Goal: Communication & Community: Answer question/provide support

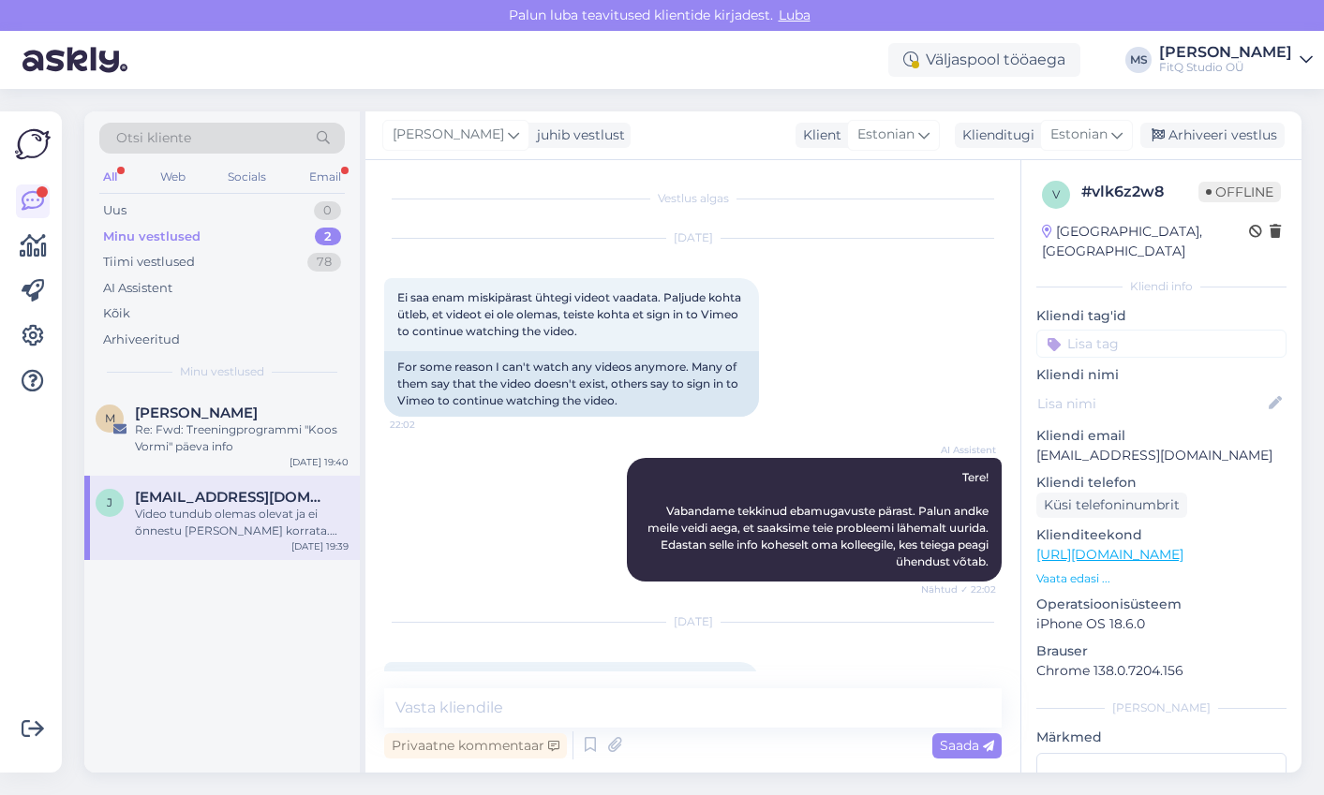
scroll to position [1804, 0]
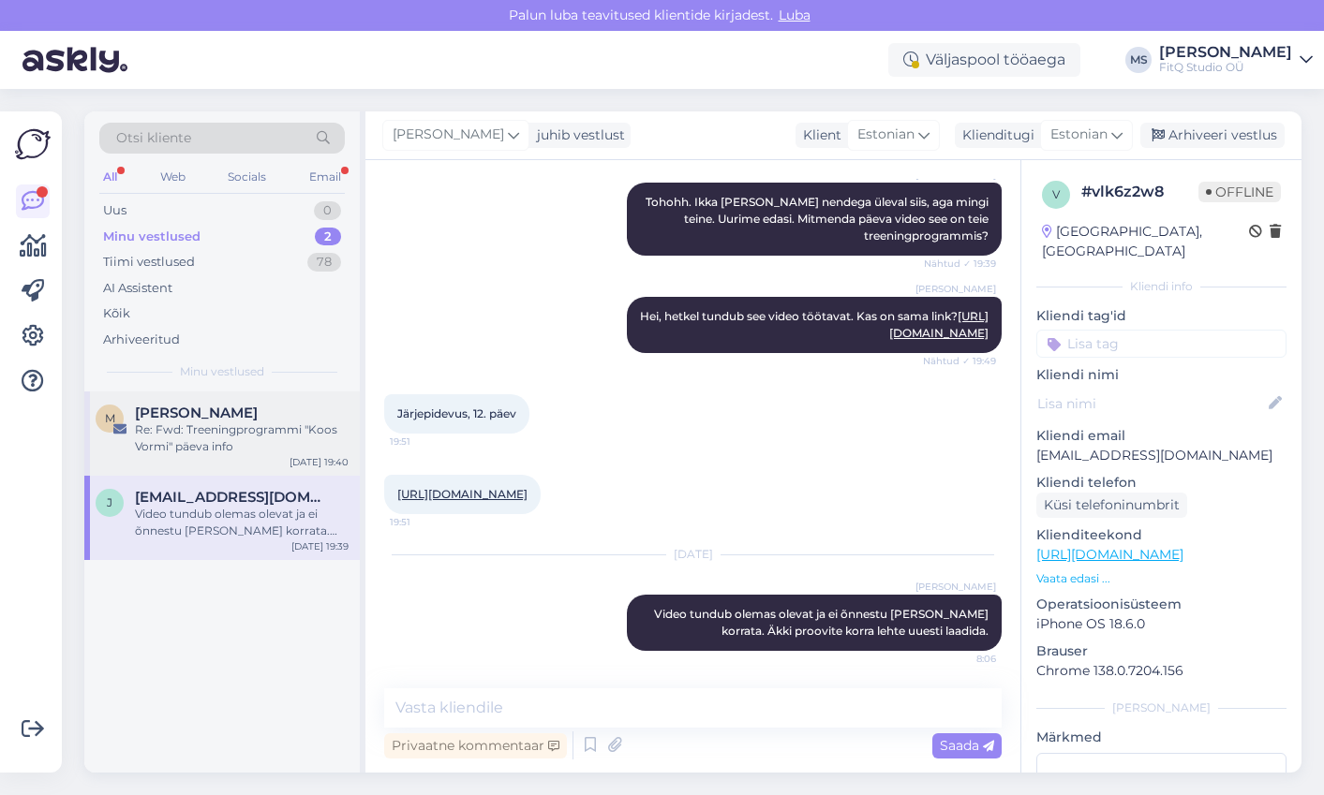
click at [215, 439] on div "Re: Fwd: Treeningprogrammi "Koos Vormi" päeva info" at bounding box center [242, 439] width 214 height 34
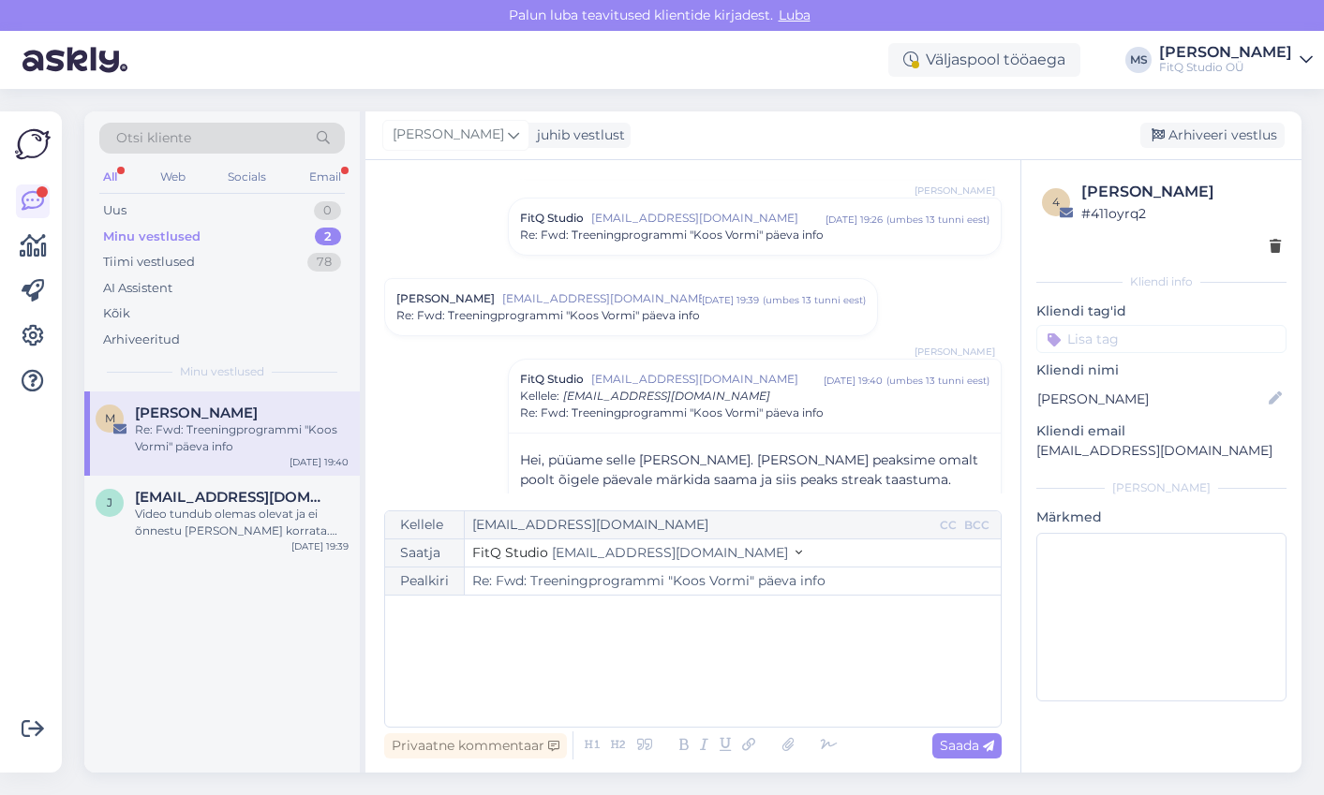
scroll to position [354, 0]
click at [199, 520] on div "Video tundub olemas olevat ja ei õnnestu [PERSON_NAME] korrata. Äkki proovite k…" at bounding box center [242, 523] width 214 height 34
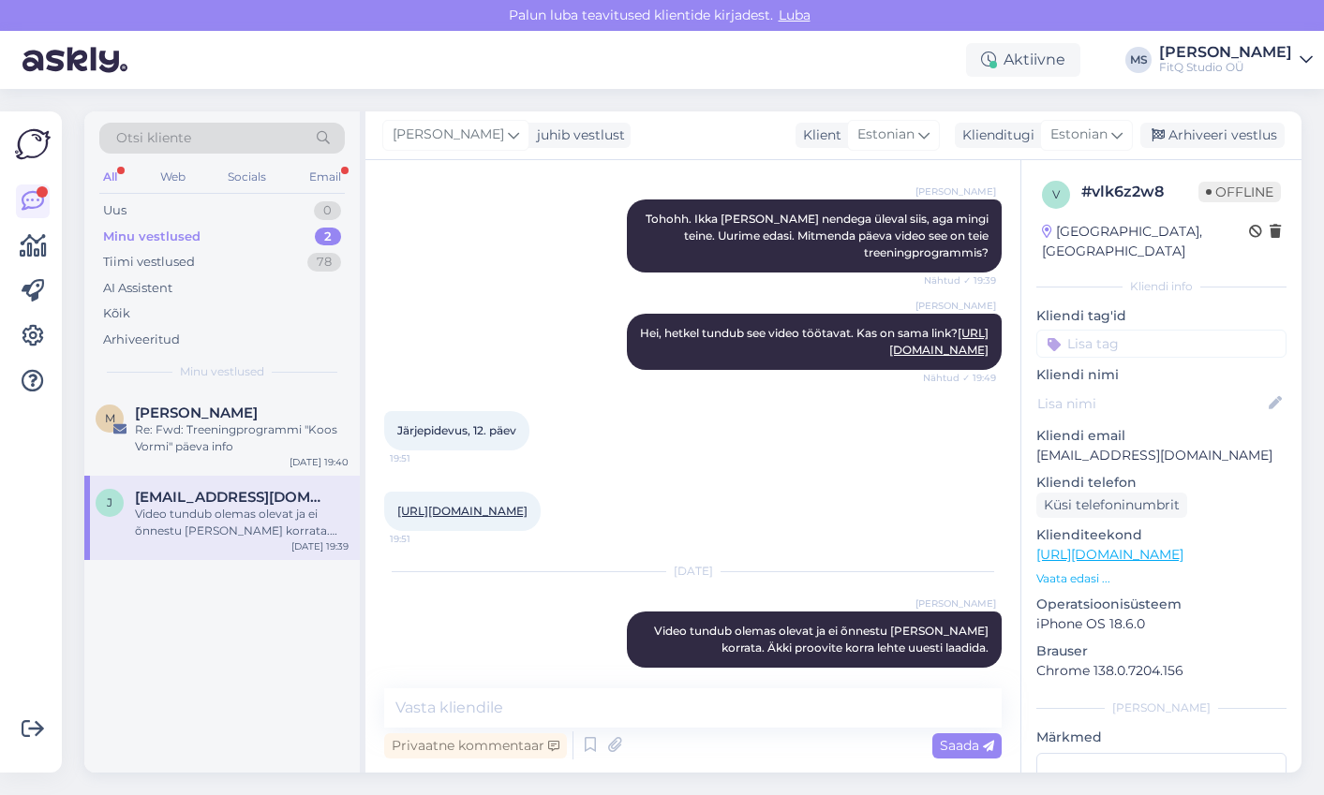
scroll to position [1804, 0]
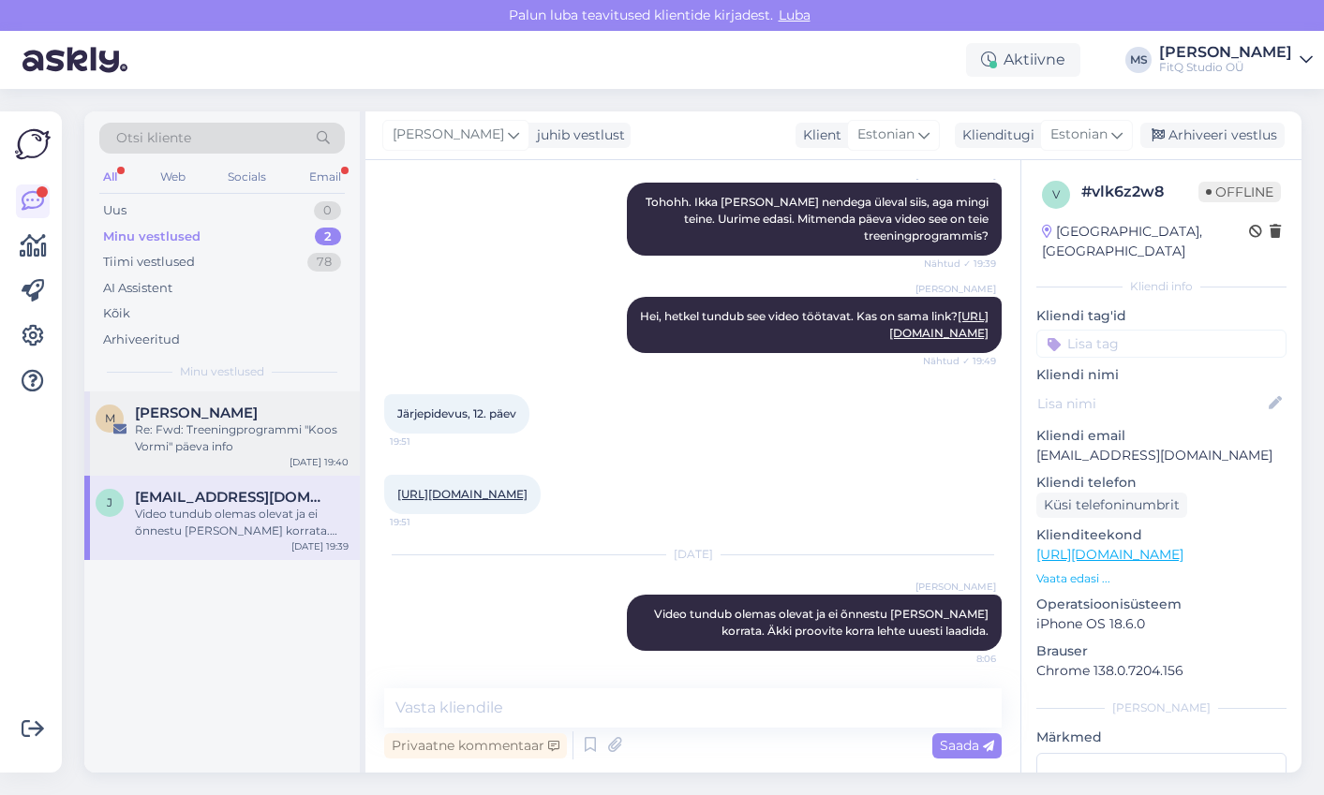
click at [196, 440] on div "Re: Fwd: Treeningprogrammi "Koos Vormi" päeva info" at bounding box center [242, 439] width 214 height 34
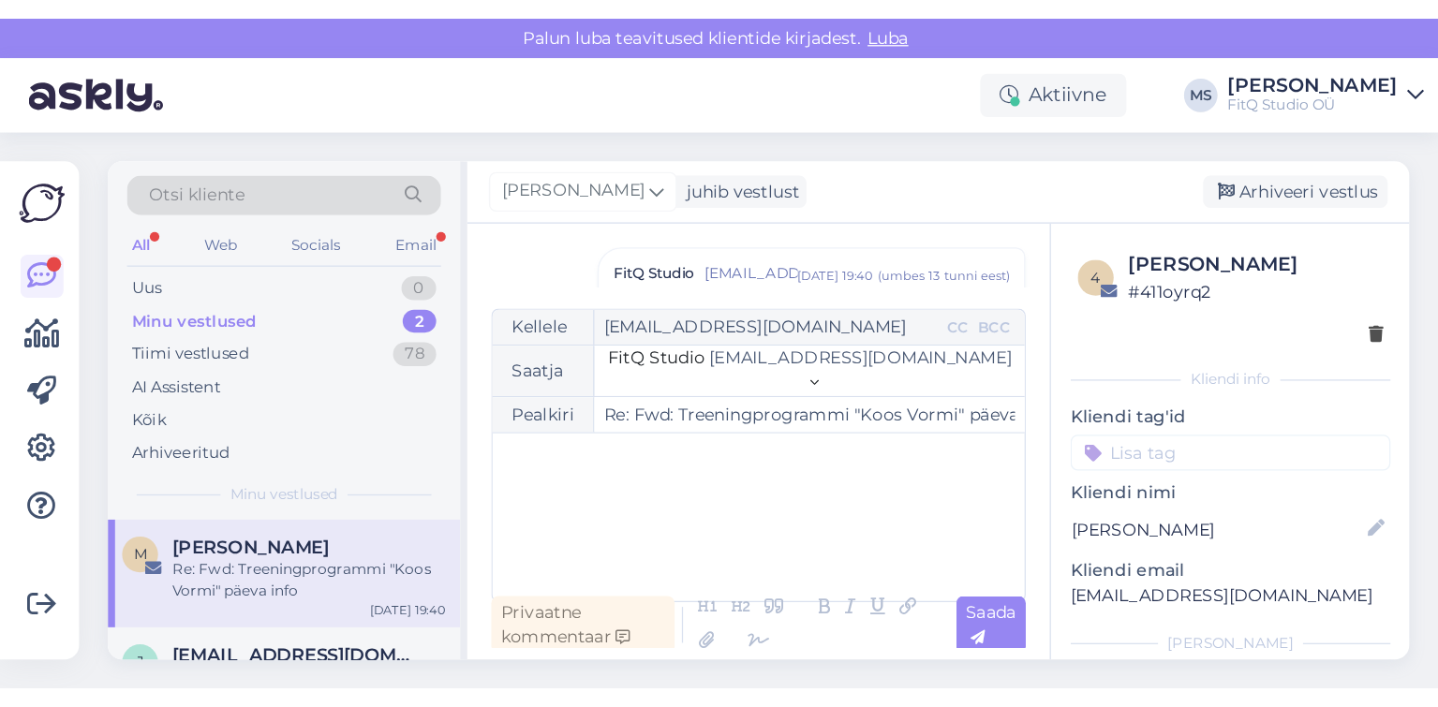
scroll to position [534, 0]
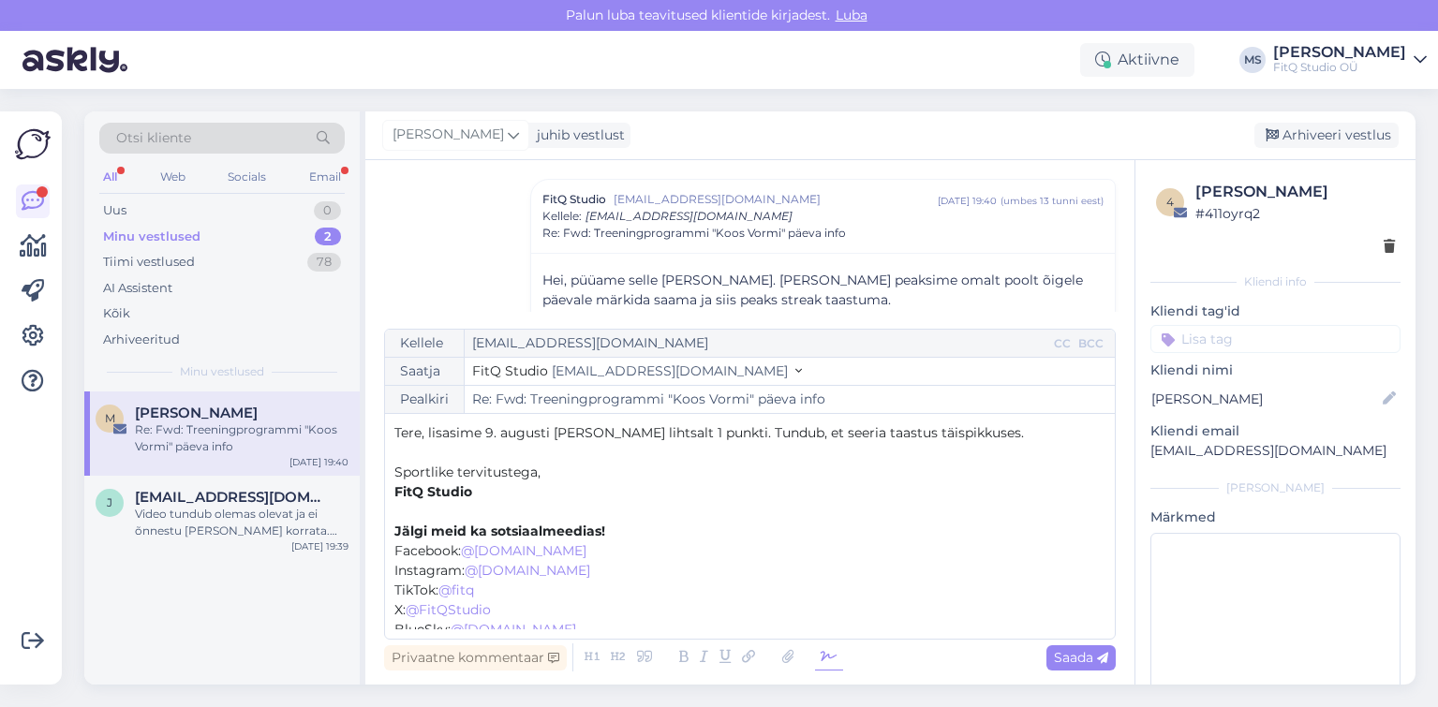
click at [831, 661] on icon at bounding box center [829, 658] width 28 height 26
click at [1084, 663] on span "Saada" at bounding box center [1081, 657] width 54 height 17
type input "Re: Fwd: Treeningprogrammi "Koos Vormi" päeva info"
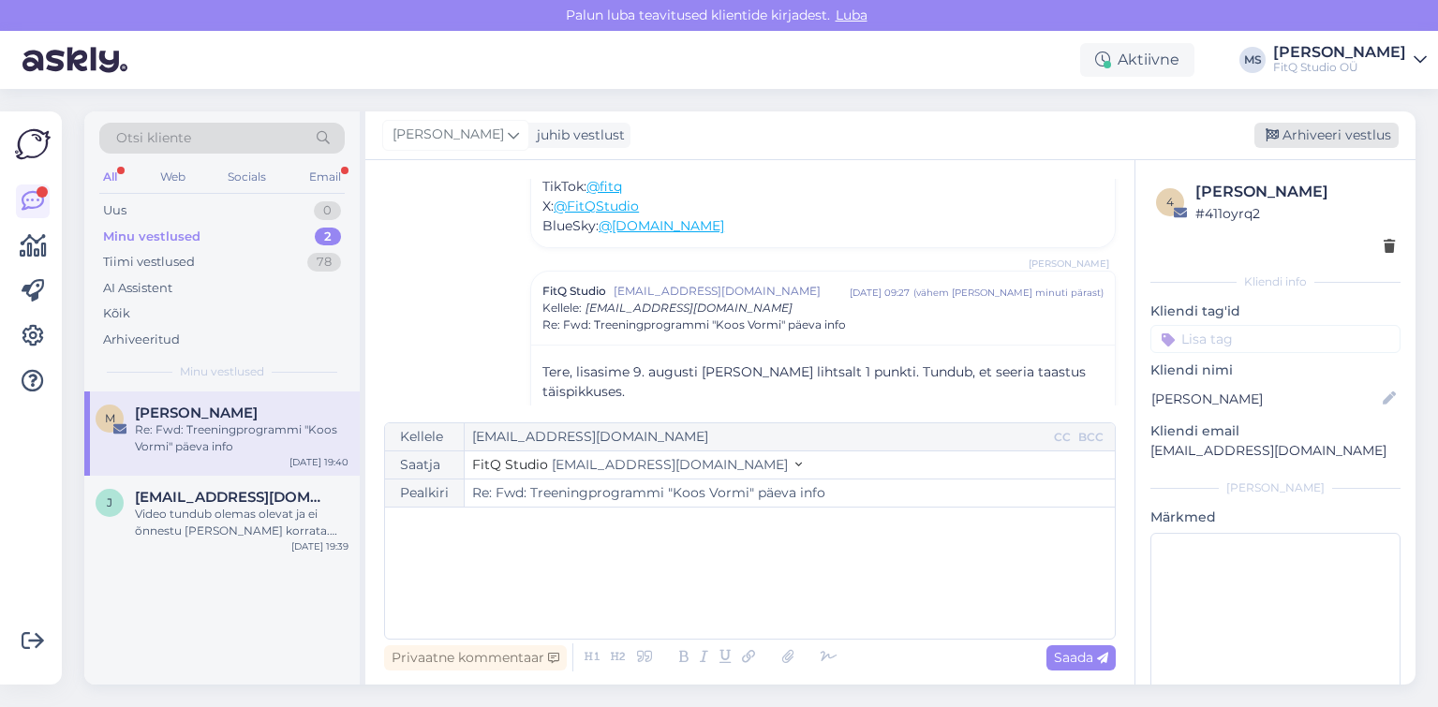
click at [1323, 135] on div "Arhiveeri vestlus" at bounding box center [1326, 135] width 144 height 25
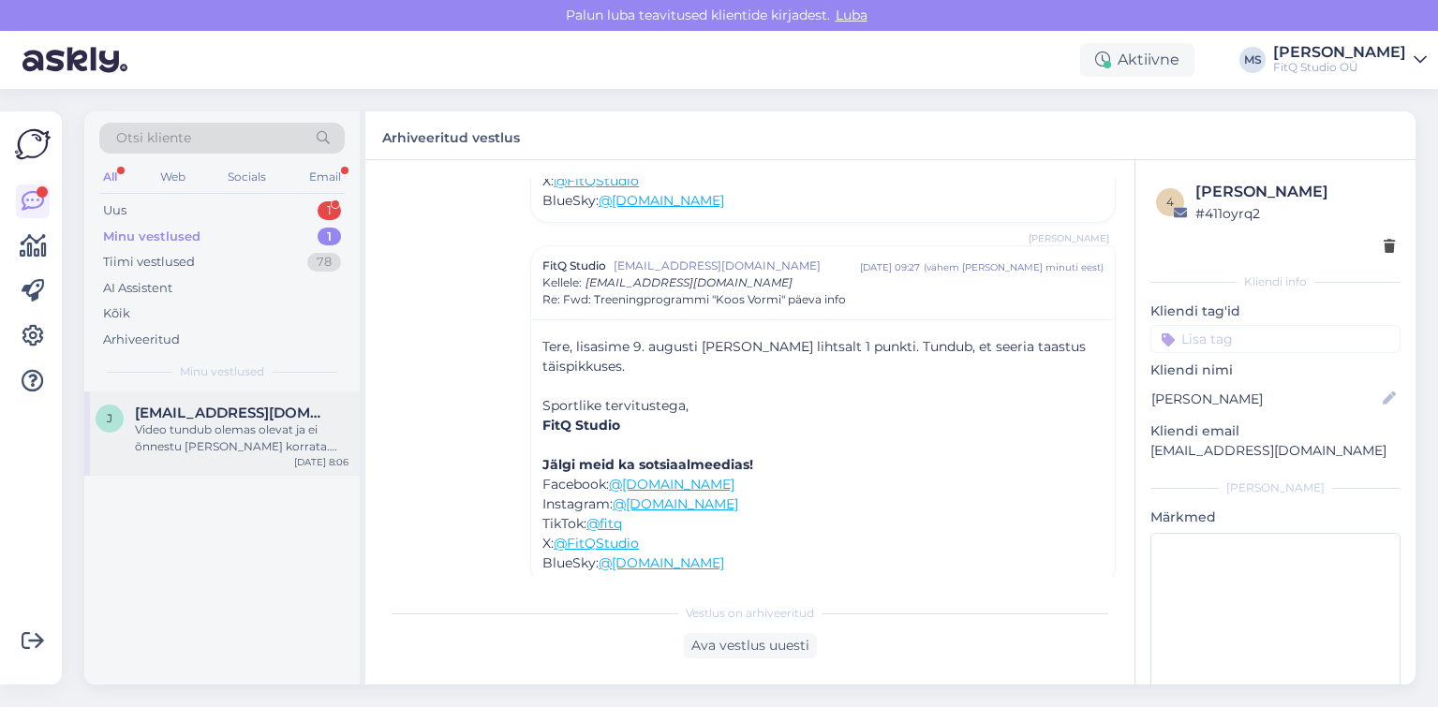
click at [201, 423] on div "Video tundub olemas olevat ja ei õnnestu [PERSON_NAME] korrata. Äkki proovite k…" at bounding box center [242, 439] width 214 height 34
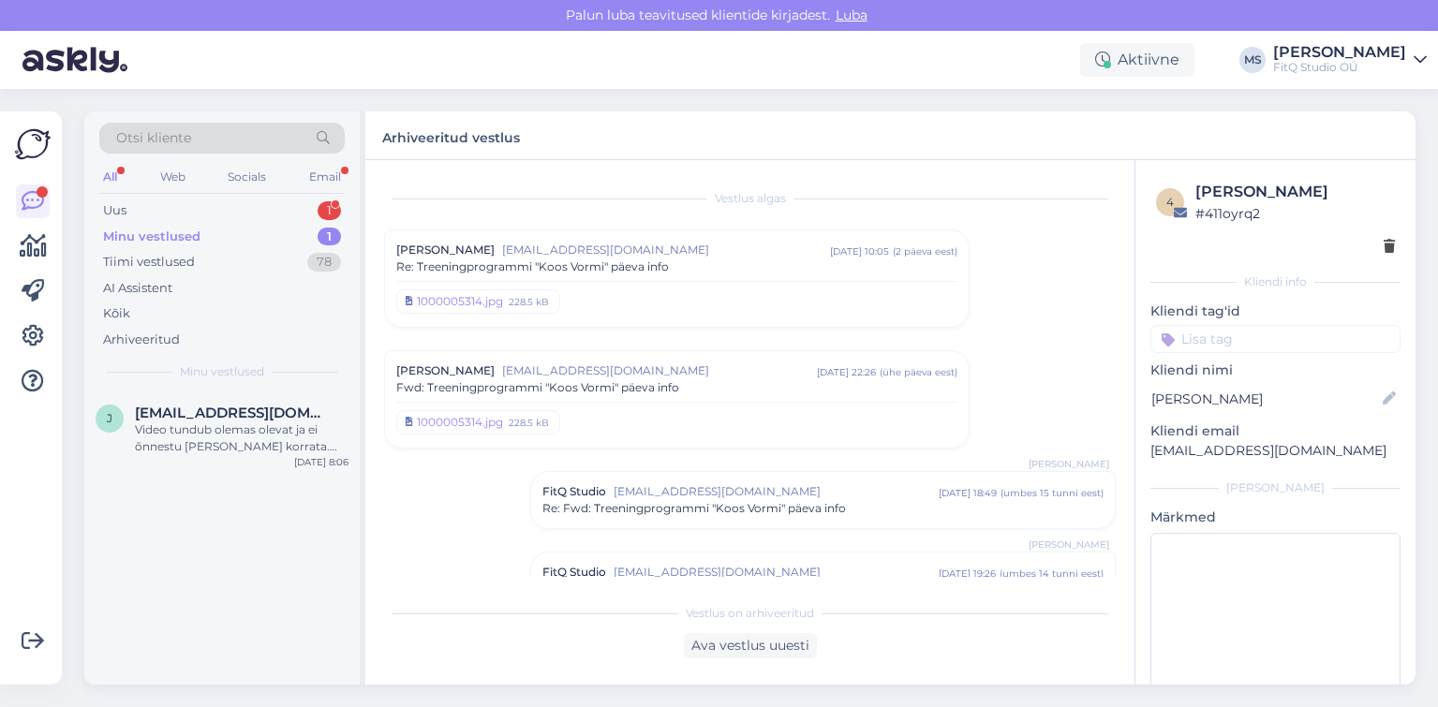
scroll to position [1892, 0]
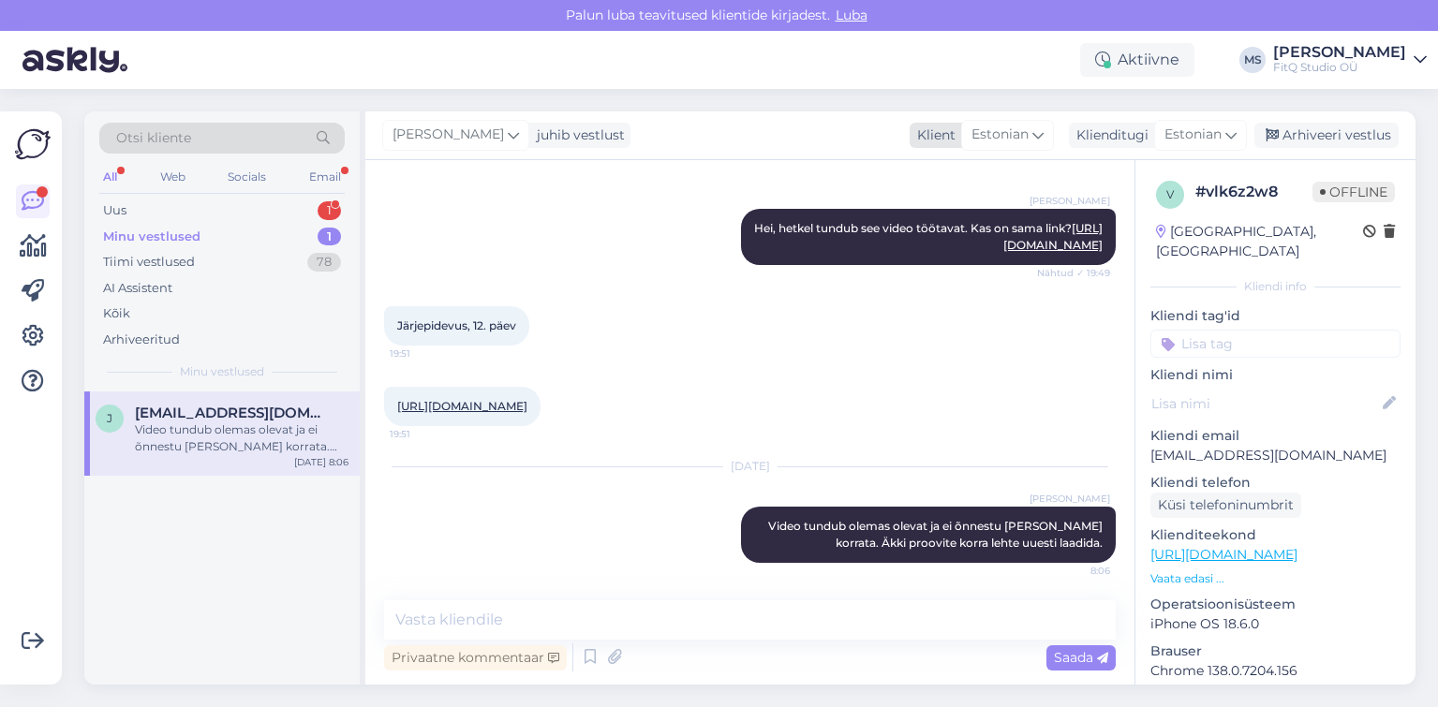
drag, startPoint x: 1318, startPoint y: 139, endPoint x: 1149, endPoint y: 147, distance: 168.8
click at [1318, 139] on div "Arhiveeri vestlus" at bounding box center [1326, 135] width 144 height 25
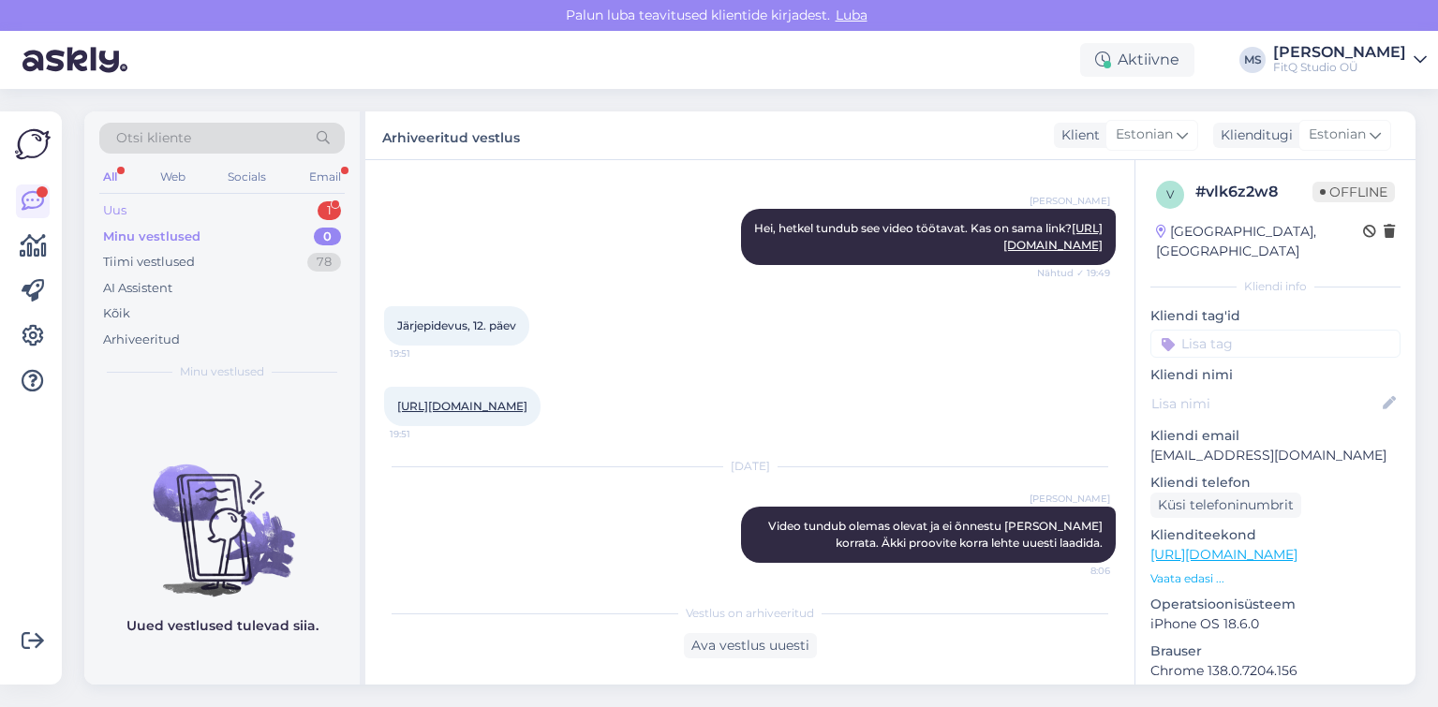
click at [186, 206] on div "Uus 1" at bounding box center [221, 211] width 245 height 26
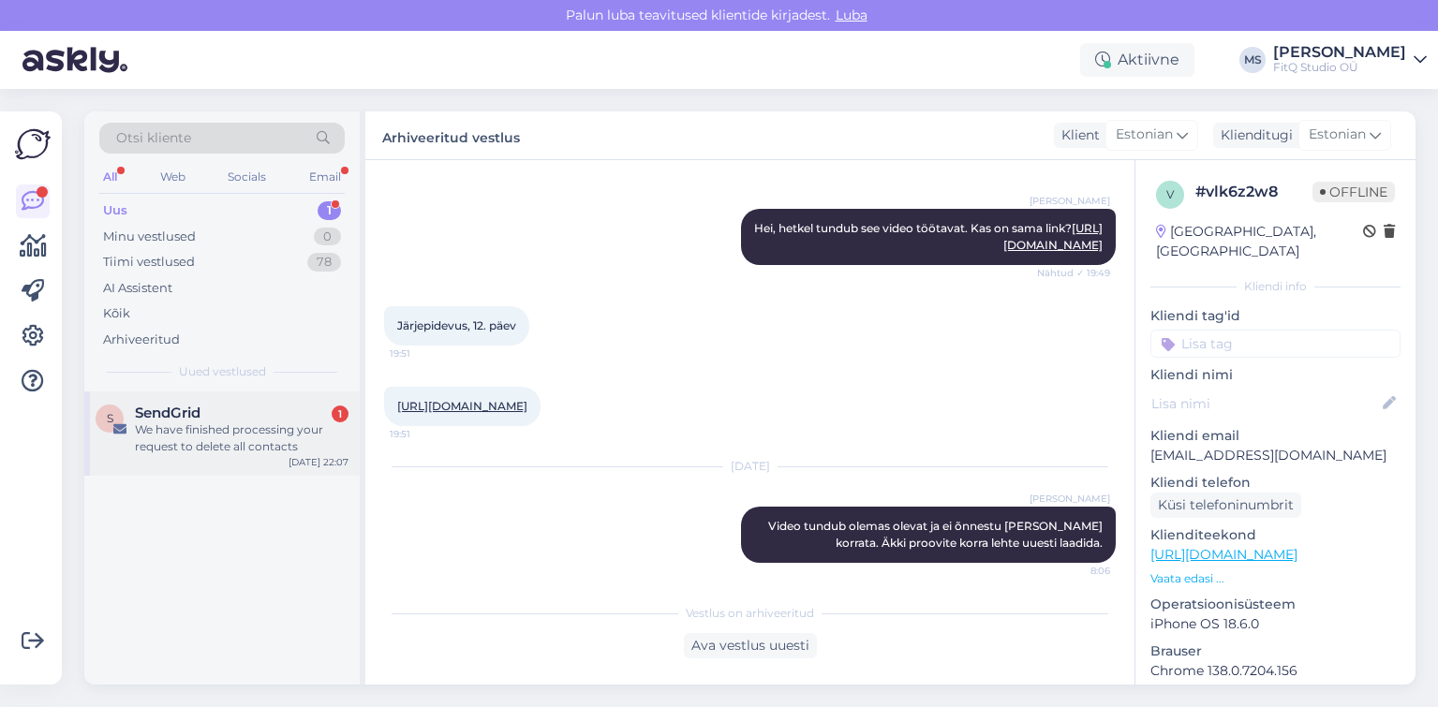
click at [221, 437] on div "We have finished processing your request to delete all contacts" at bounding box center [242, 439] width 214 height 34
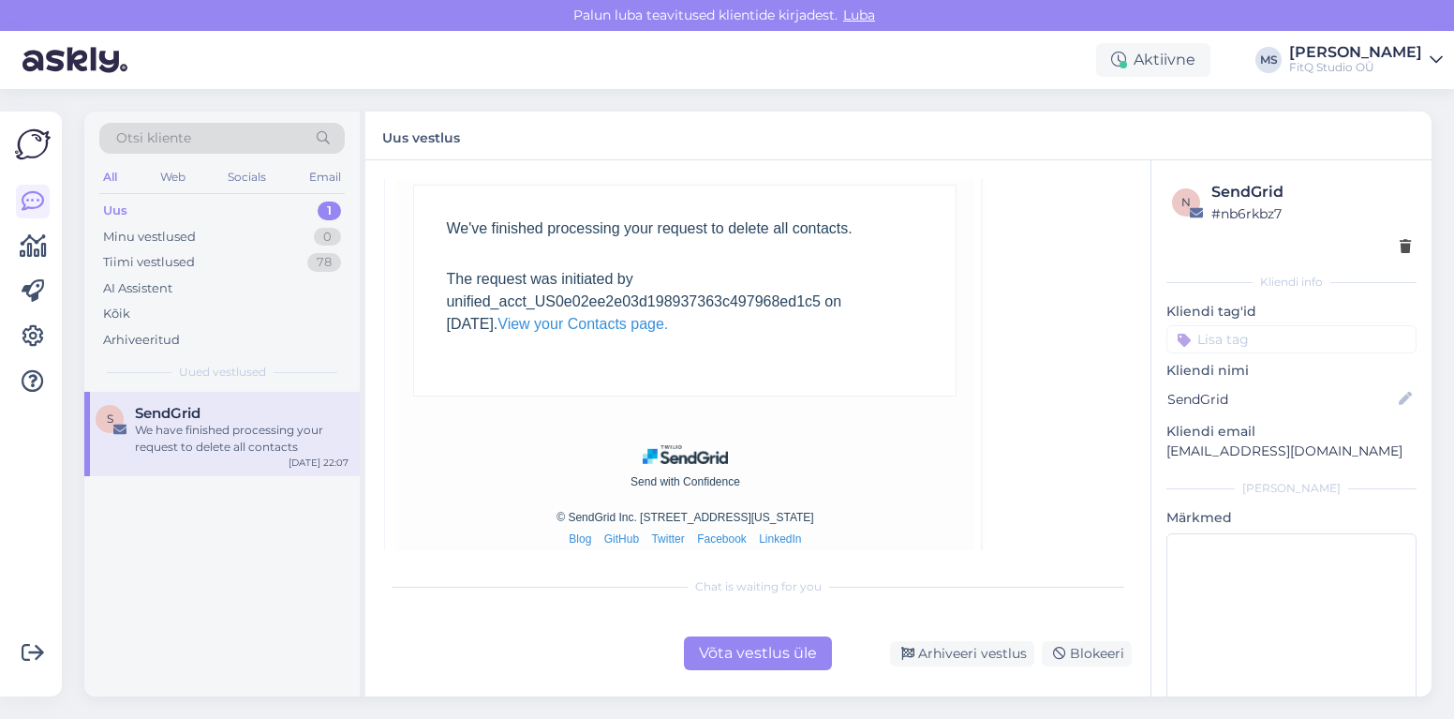
scroll to position [377, 0]
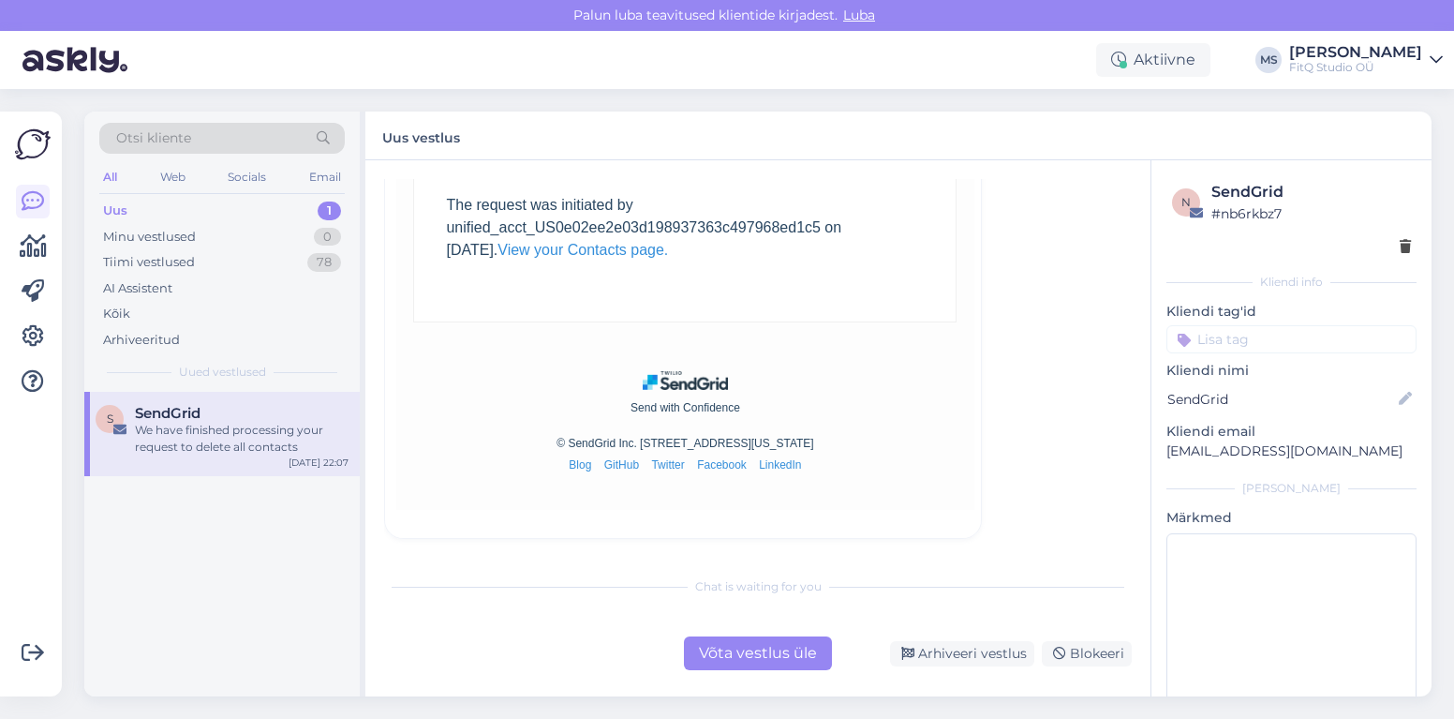
click at [763, 658] on div "Võta vestlus üle" at bounding box center [758, 653] width 148 height 34
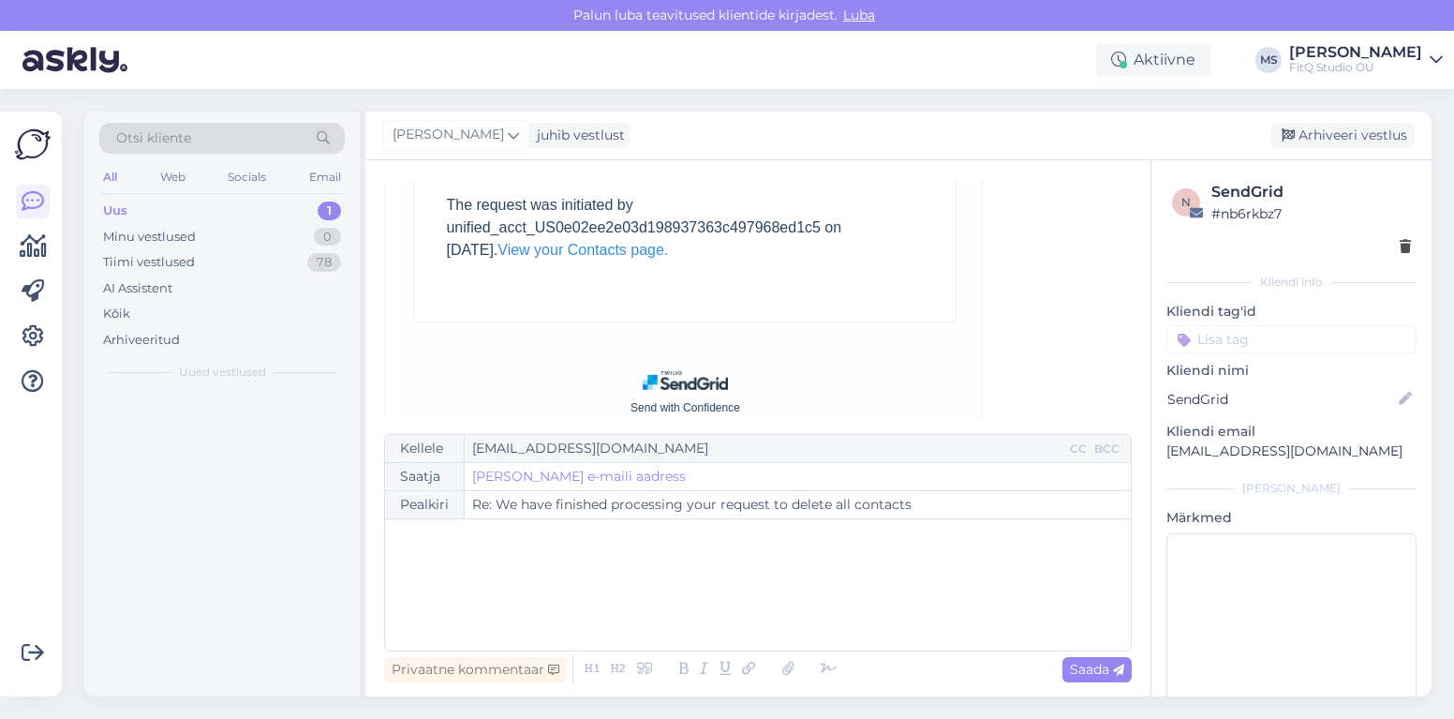
scroll to position [131, 0]
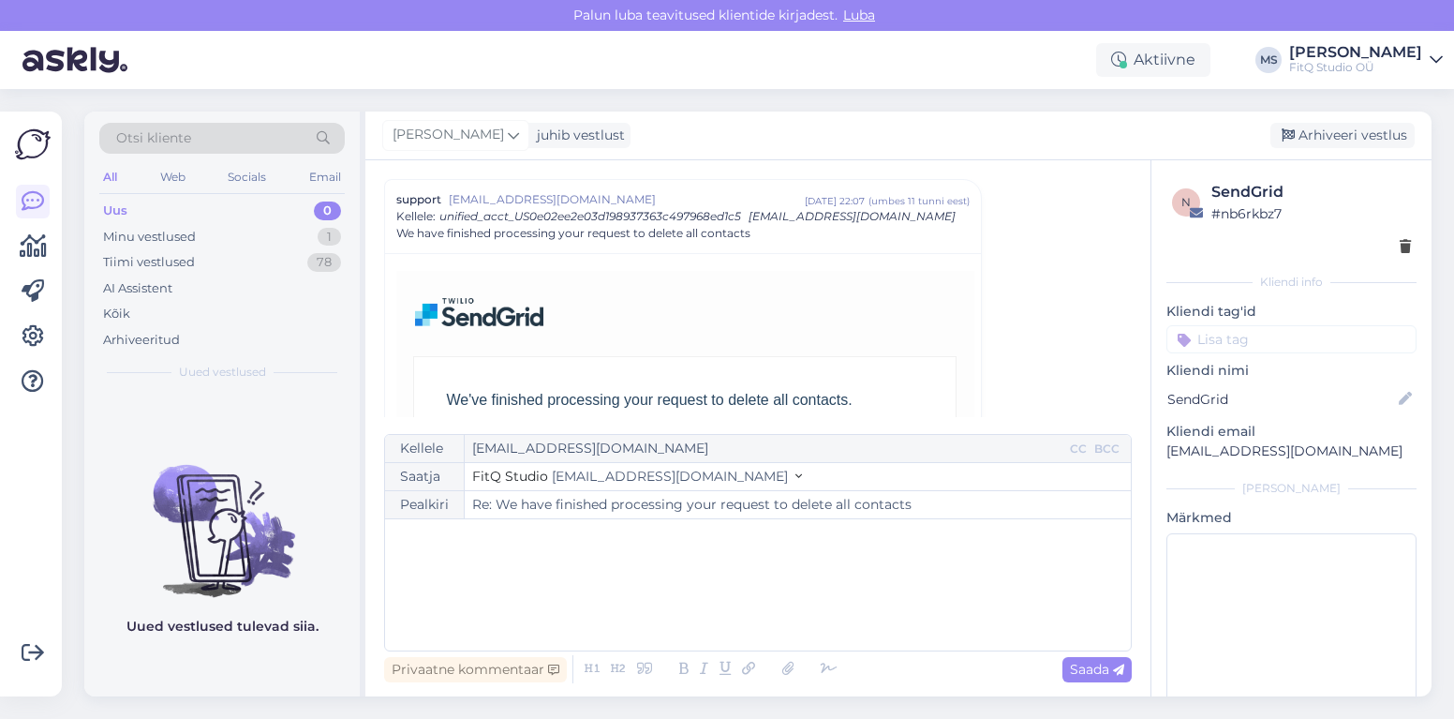
click at [674, 586] on div "﻿" at bounding box center [757, 584] width 727 height 112
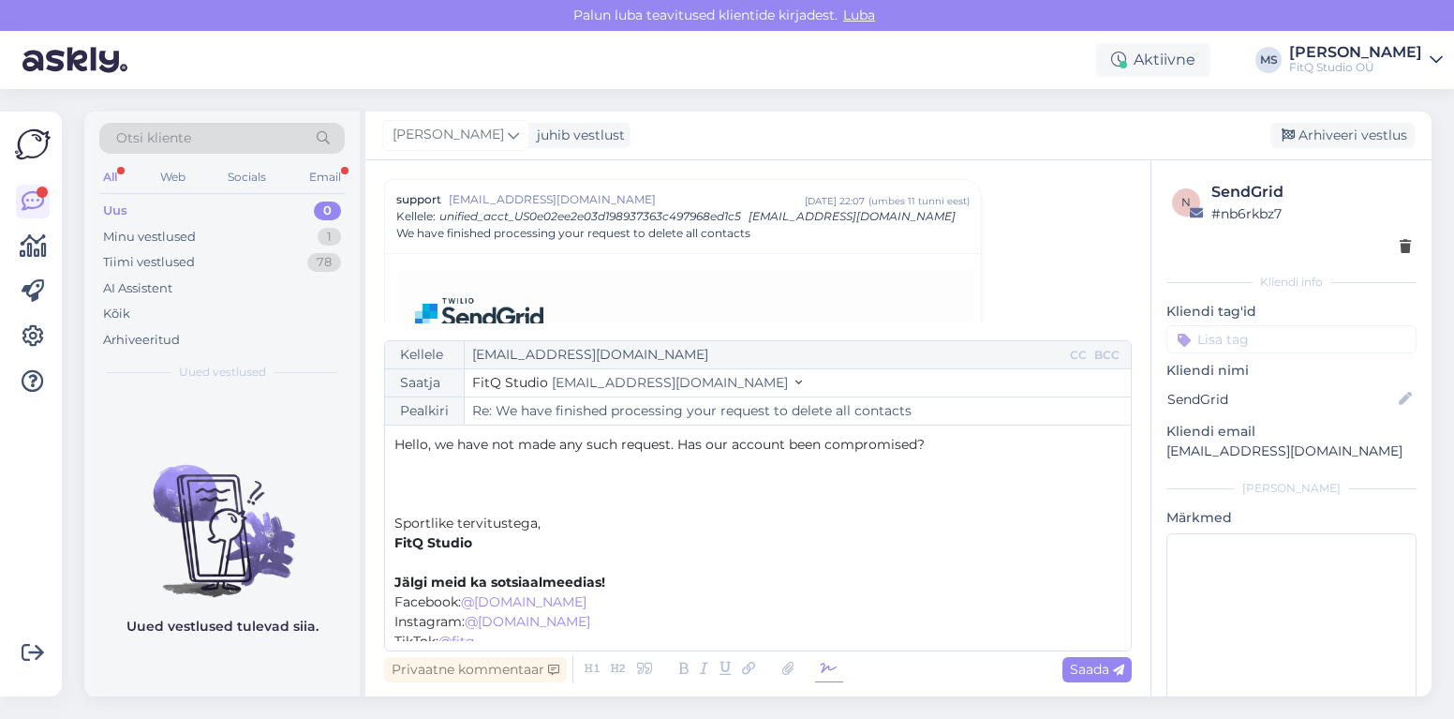
click at [838, 673] on icon at bounding box center [829, 669] width 28 height 26
click at [1095, 674] on span "Saada" at bounding box center [1097, 668] width 54 height 17
type input "Re: We have finished processing your request to delete all contacts"
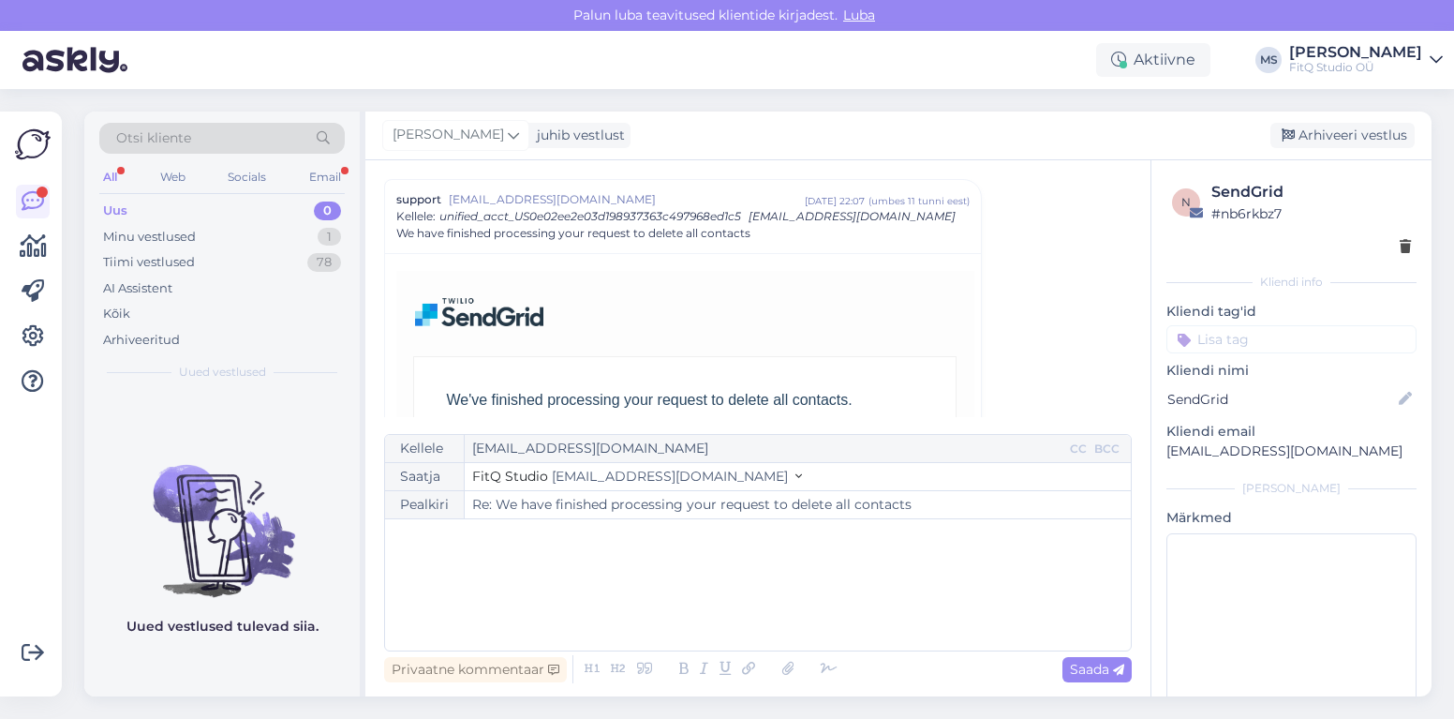
scroll to position [656, 0]
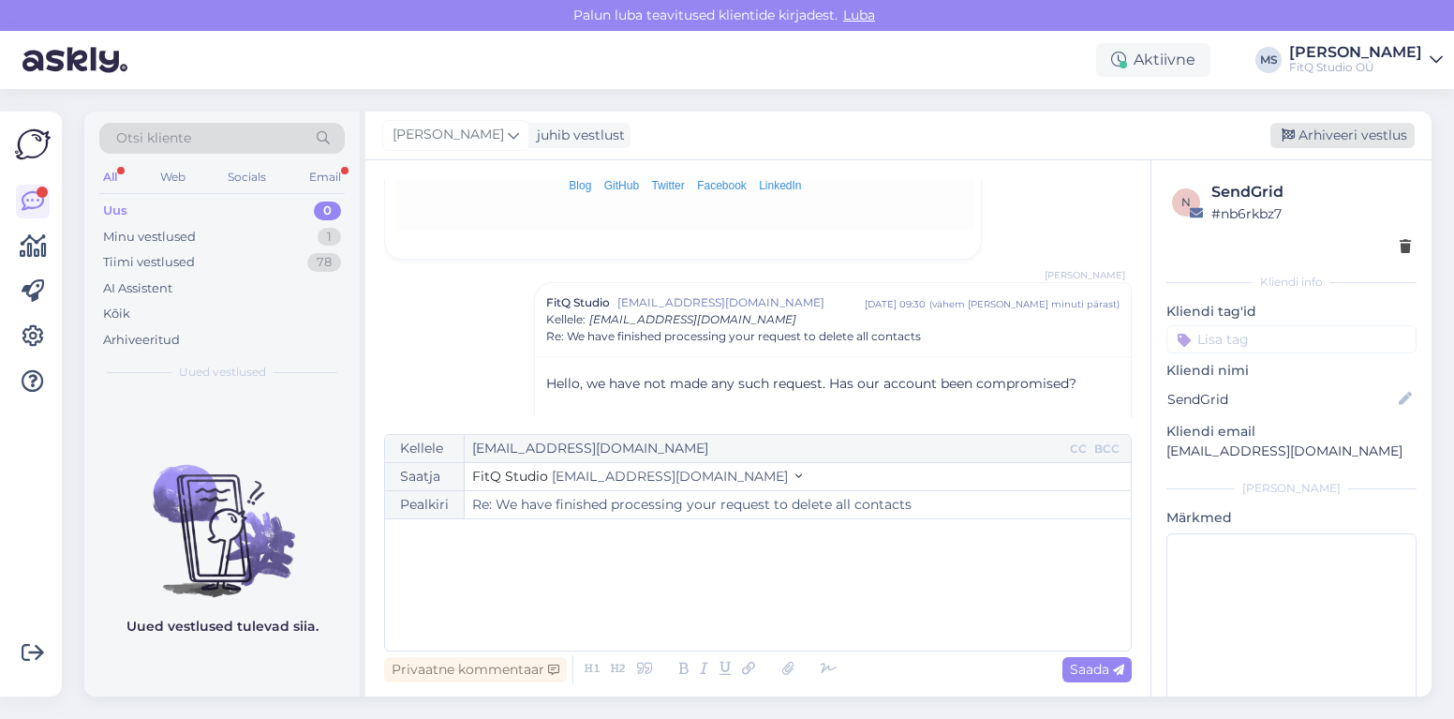
click at [1321, 135] on div "Arhiveeri vestlus" at bounding box center [1342, 135] width 144 height 25
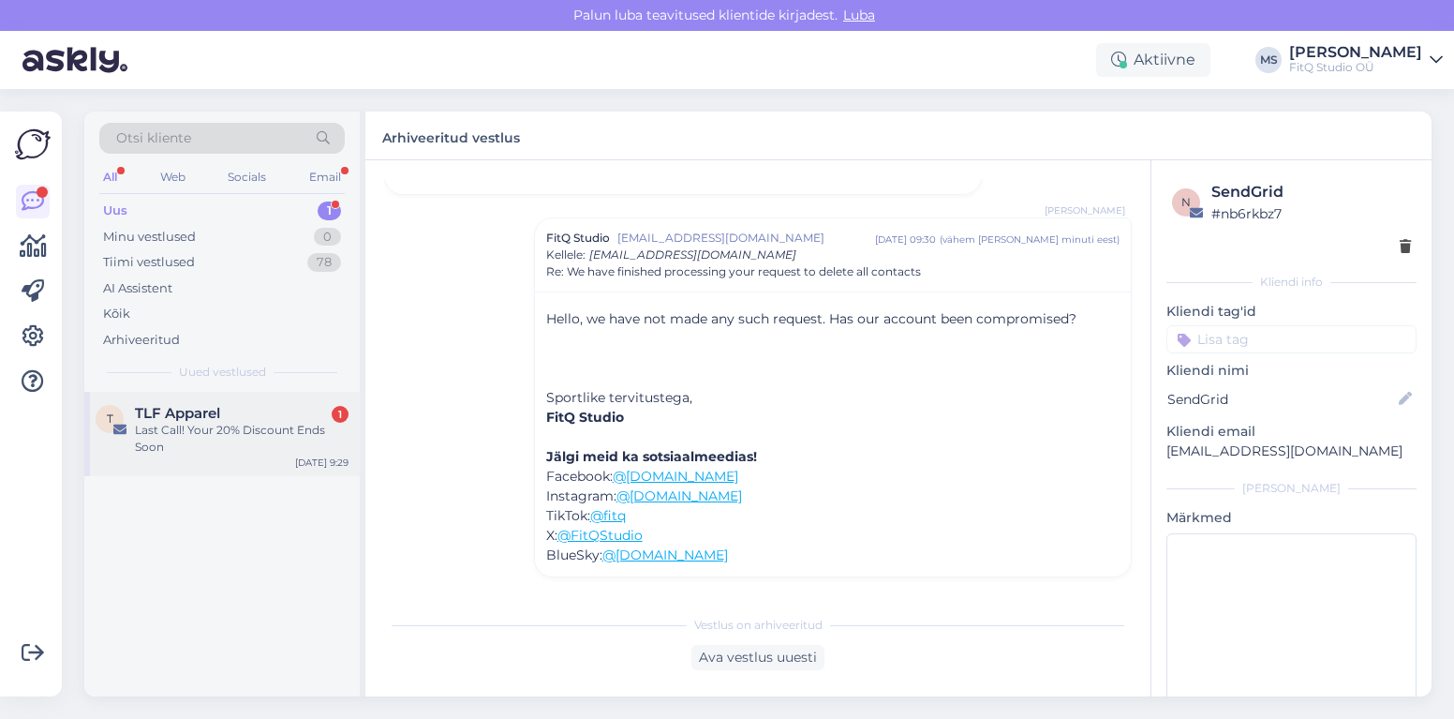
click at [182, 422] on div "Last Call! Your 20% Discount Ends Soon" at bounding box center [242, 439] width 214 height 34
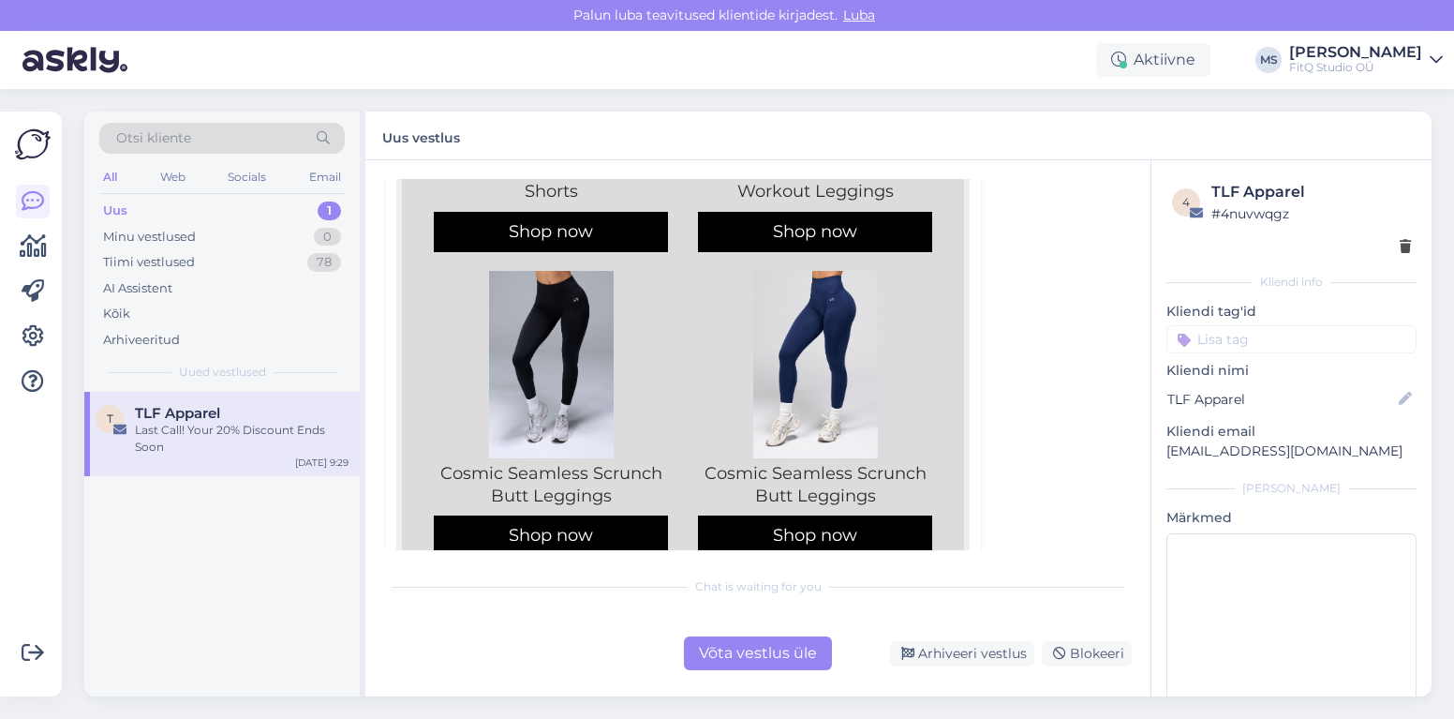
scroll to position [2423, 0]
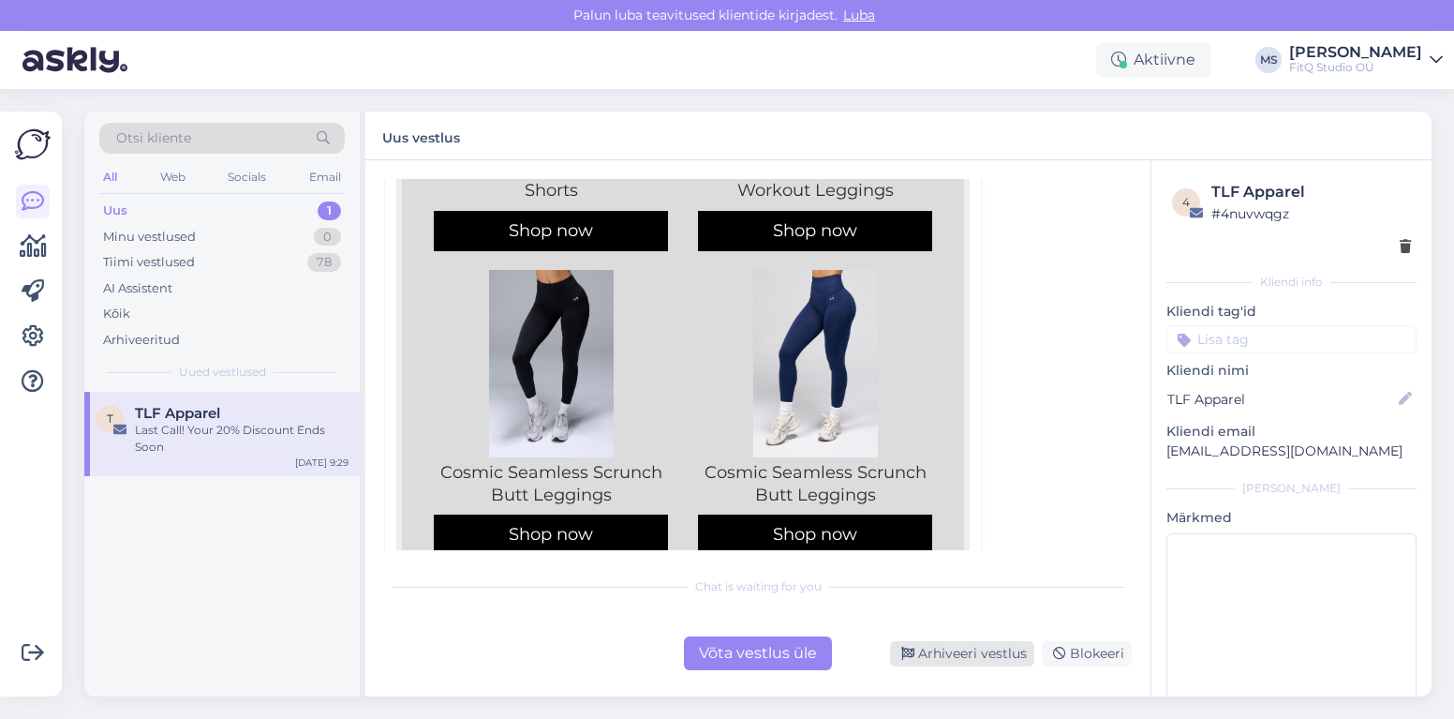
click at [986, 661] on div "Arhiveeri vestlus" at bounding box center [962, 653] width 144 height 25
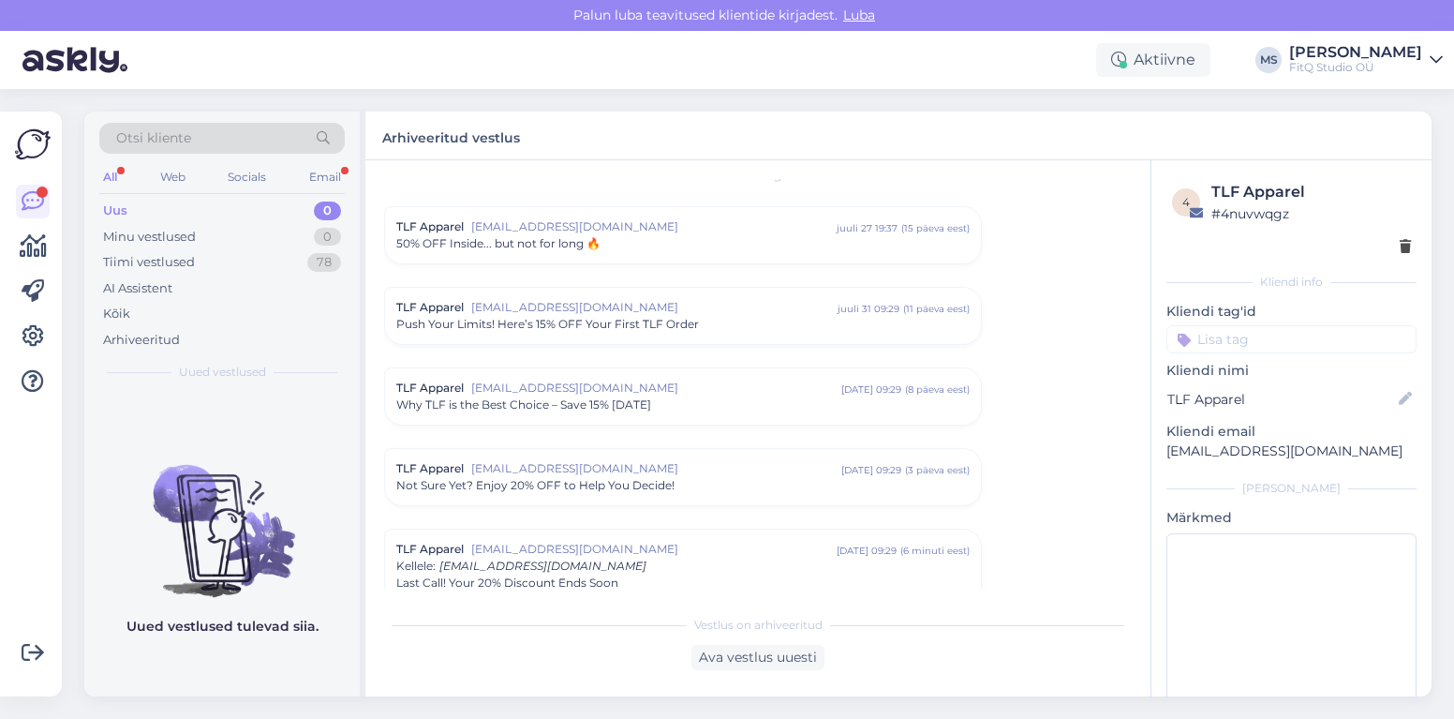
scroll to position [0, 0]
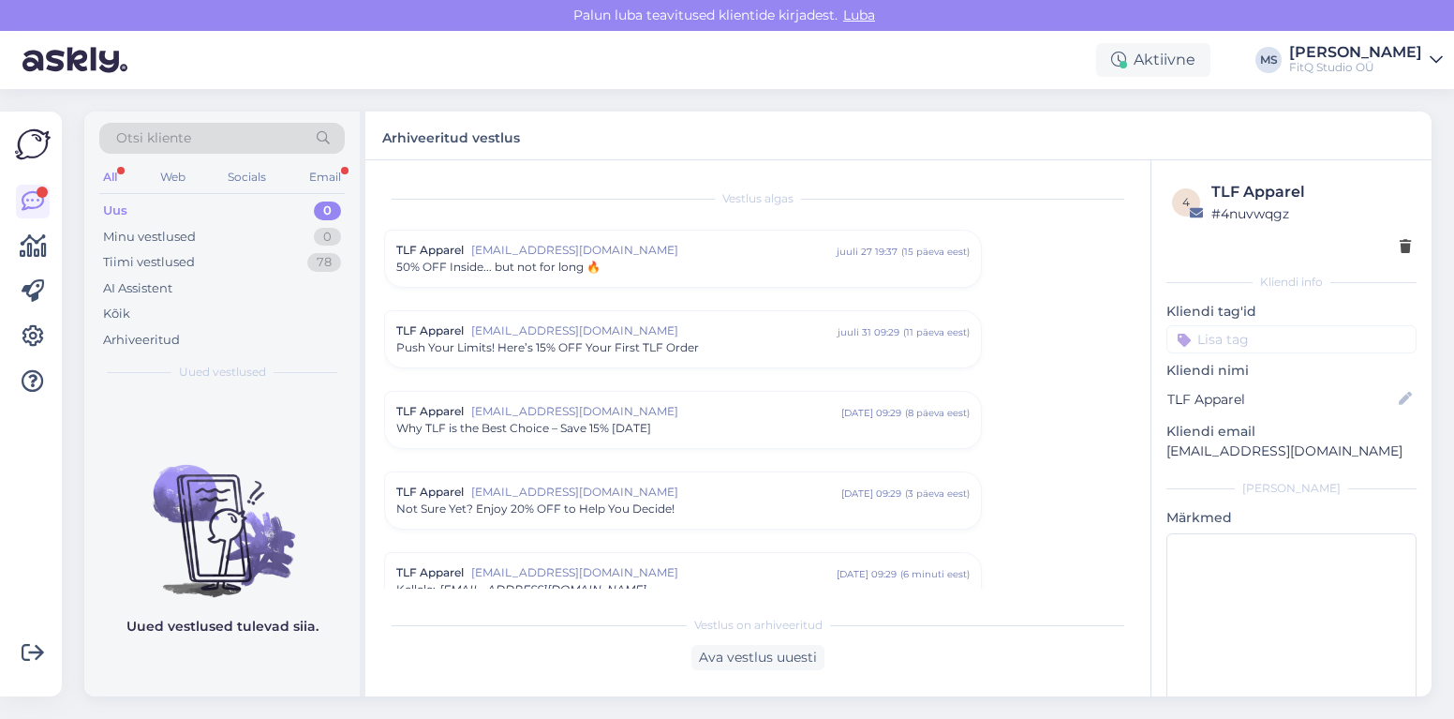
click at [136, 215] on div "Uus 0" at bounding box center [221, 211] width 245 height 26
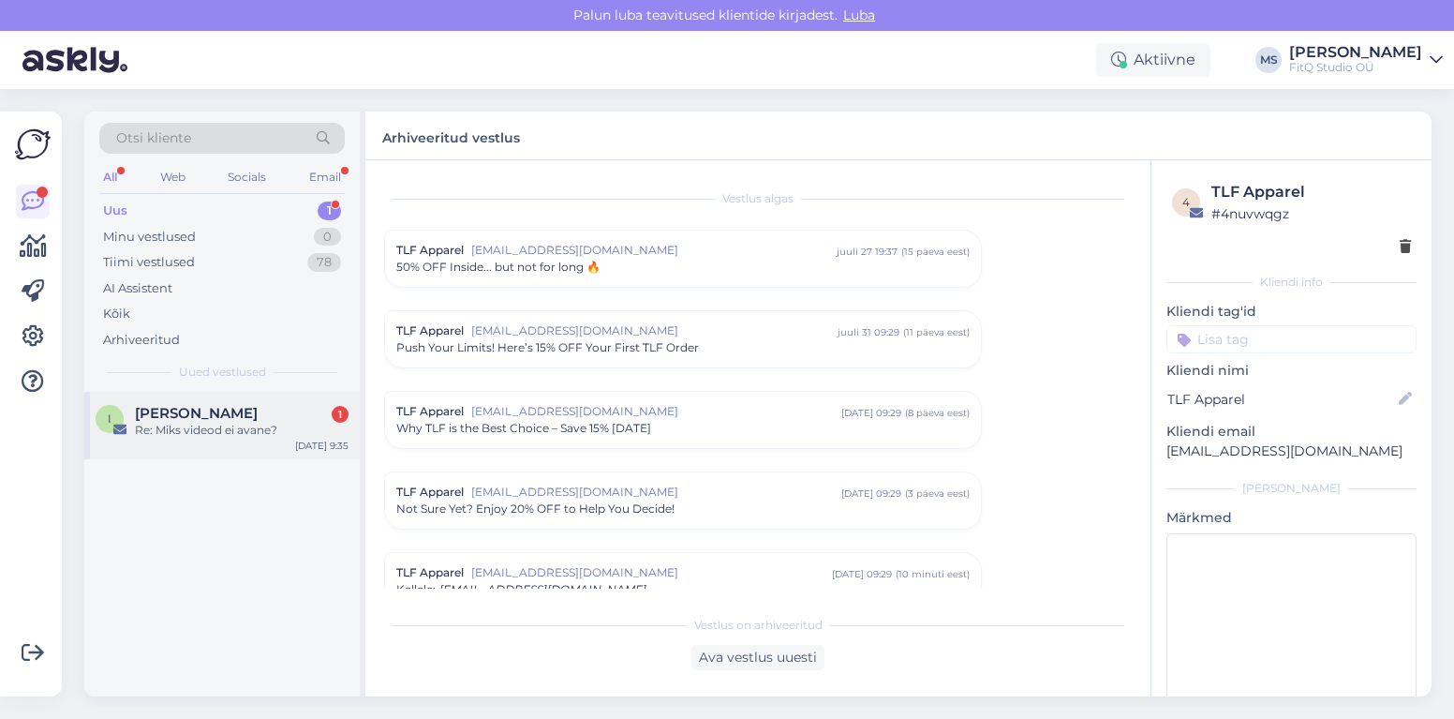
click at [201, 412] on span "[PERSON_NAME]" at bounding box center [196, 413] width 123 height 17
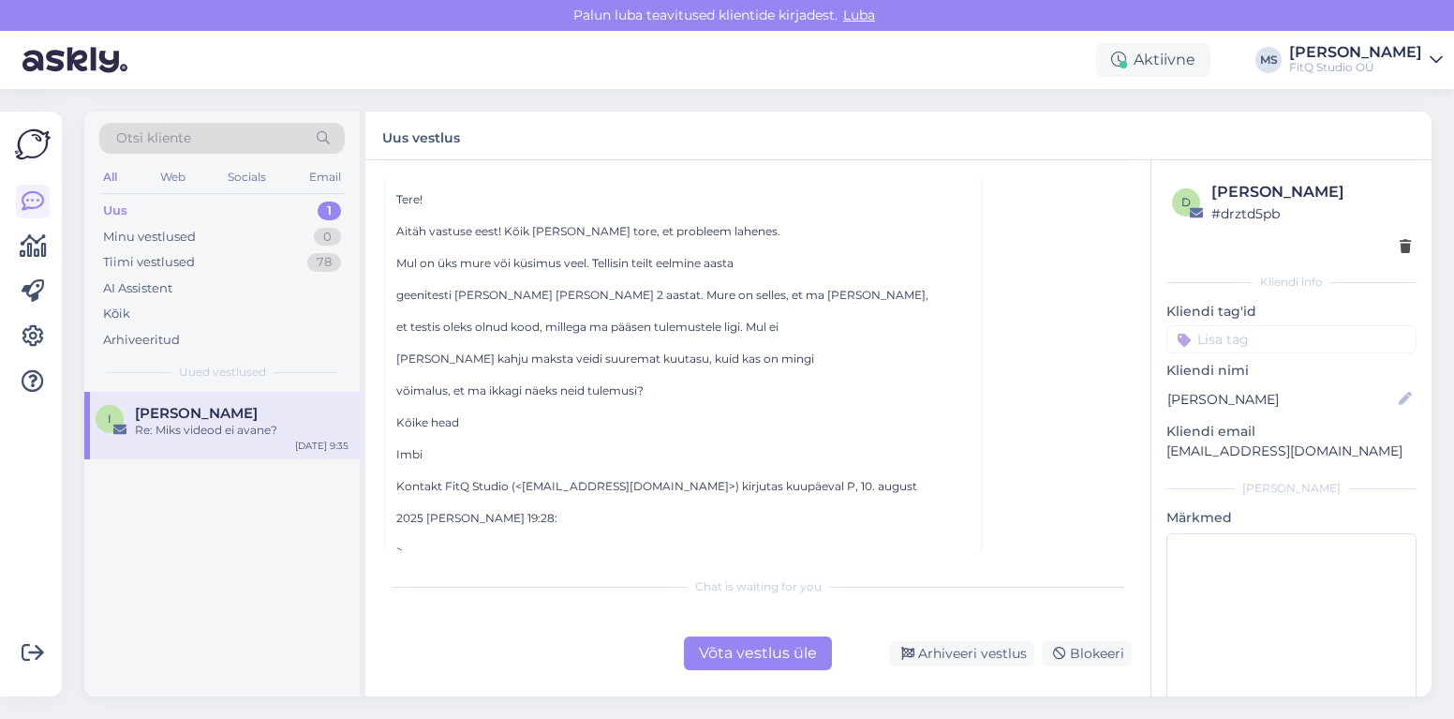
scroll to position [372, 0]
